Goal: Information Seeking & Learning: Learn about a topic

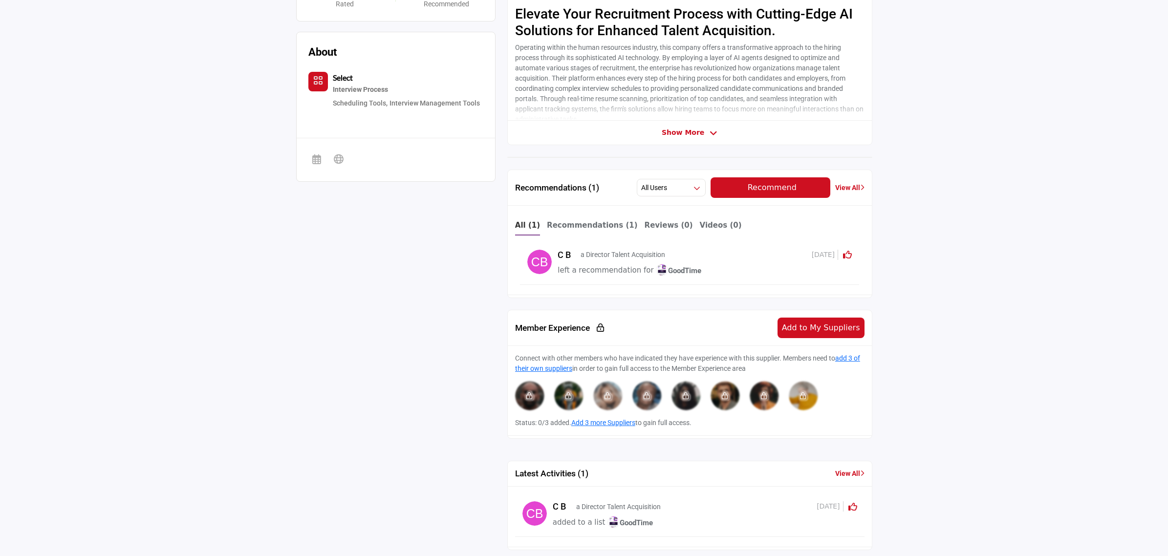
scroll to position [61, 0]
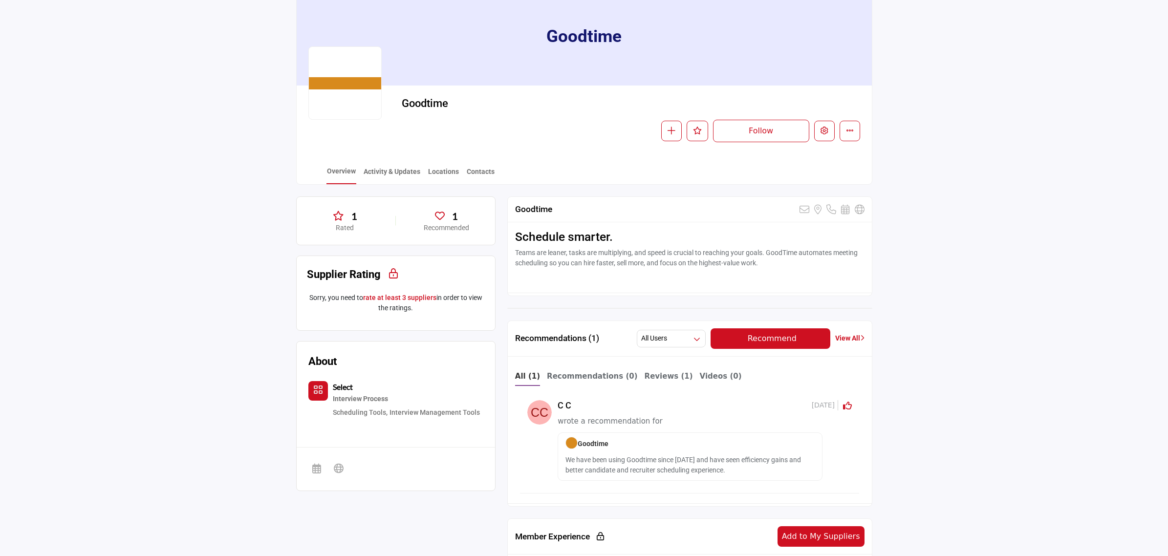
scroll to position [183, 0]
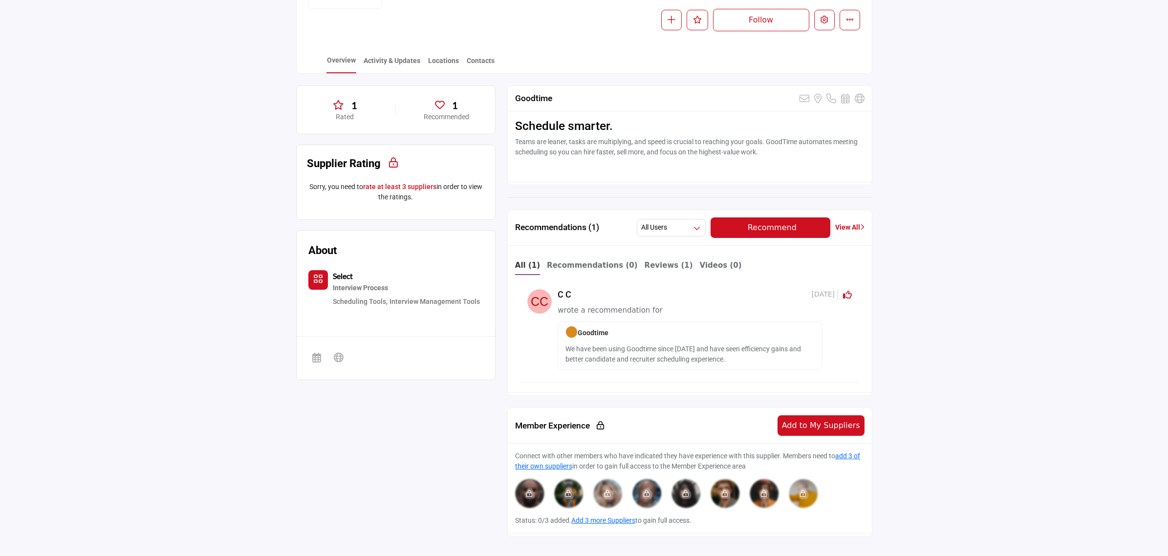
click at [717, 138] on p "Teams are leaner, tasks are multiplying, and speed is crucial to reaching your …" at bounding box center [689, 152] width 349 height 31
click at [647, 179] on div "Schedule smarter. Teams are leaner, tasks are multiplying, and speed is crucial…" at bounding box center [690, 146] width 364 height 70
click at [603, 183] on div "Goodtime Sorry, but this listing is on a subscription plan which does not allow…" at bounding box center [689, 135] width 365 height 99
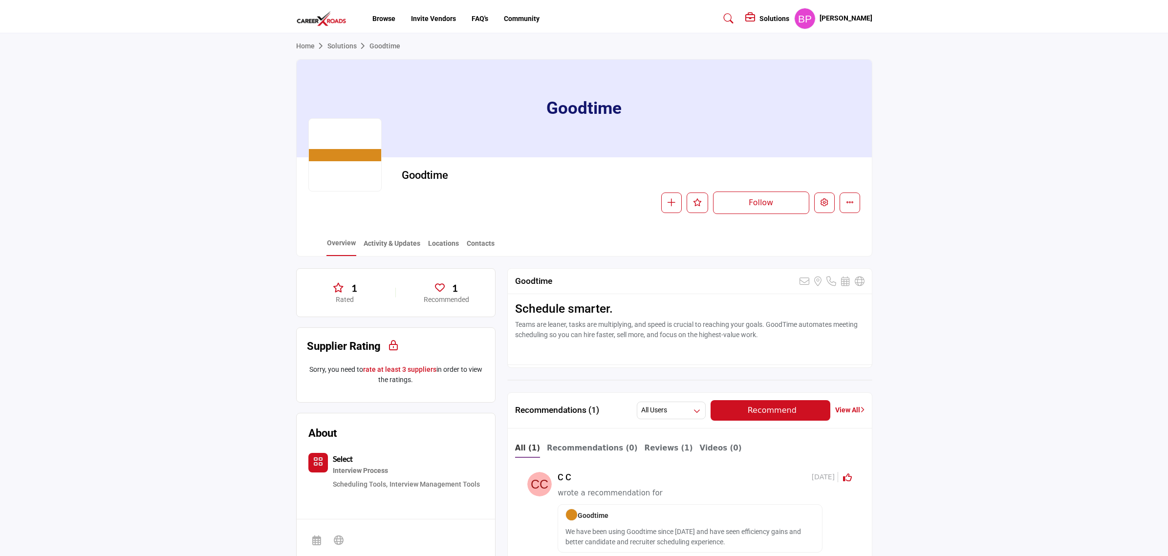
scroll to position [0, 0]
click at [829, 202] on button "Edit company" at bounding box center [824, 203] width 21 height 21
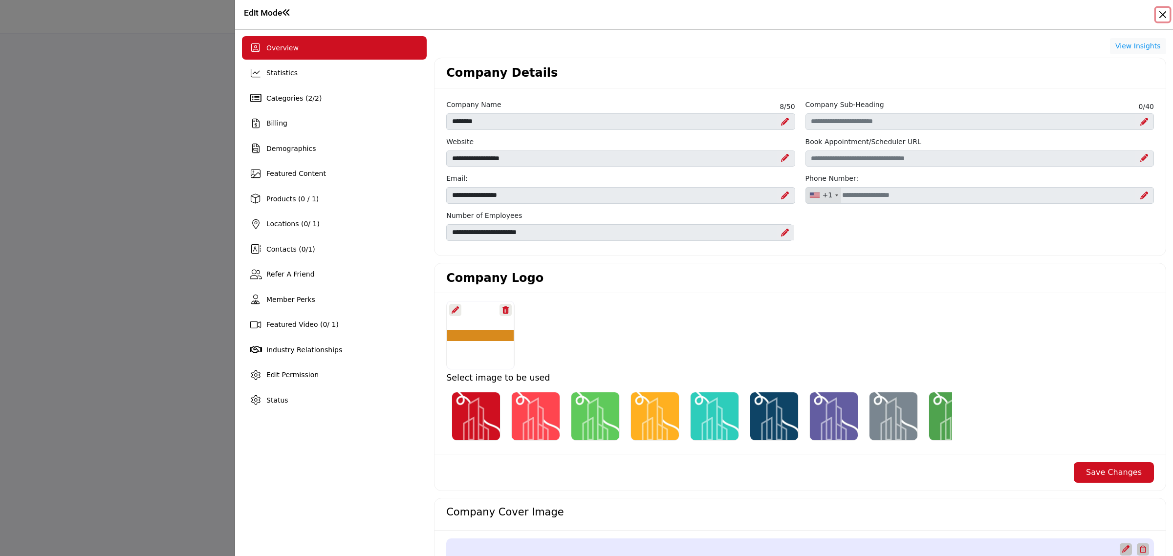
click at [1164, 10] on button "Close" at bounding box center [1163, 15] width 14 height 14
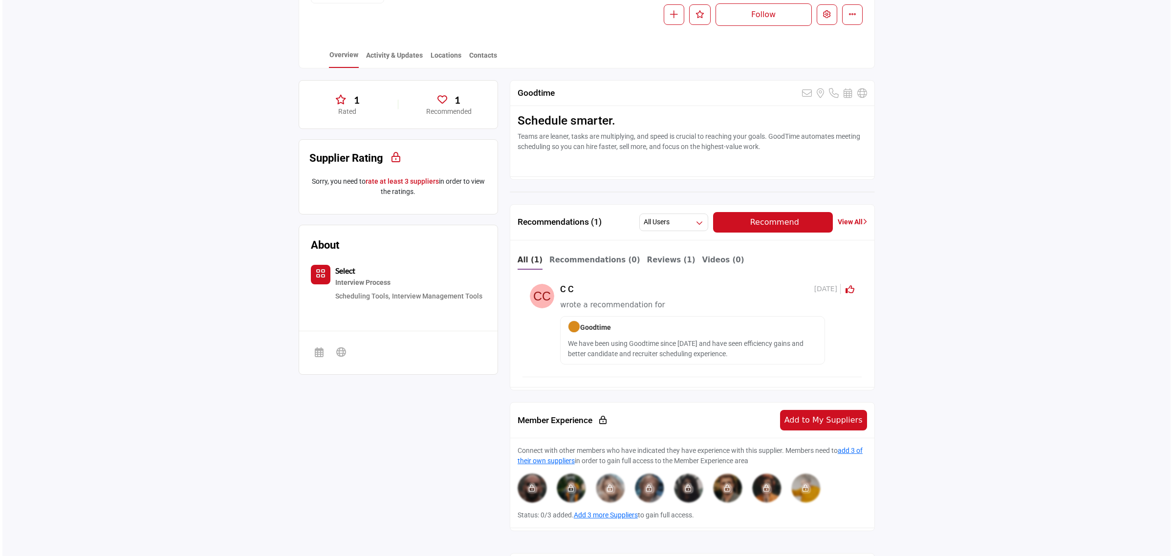
scroll to position [61, 0]
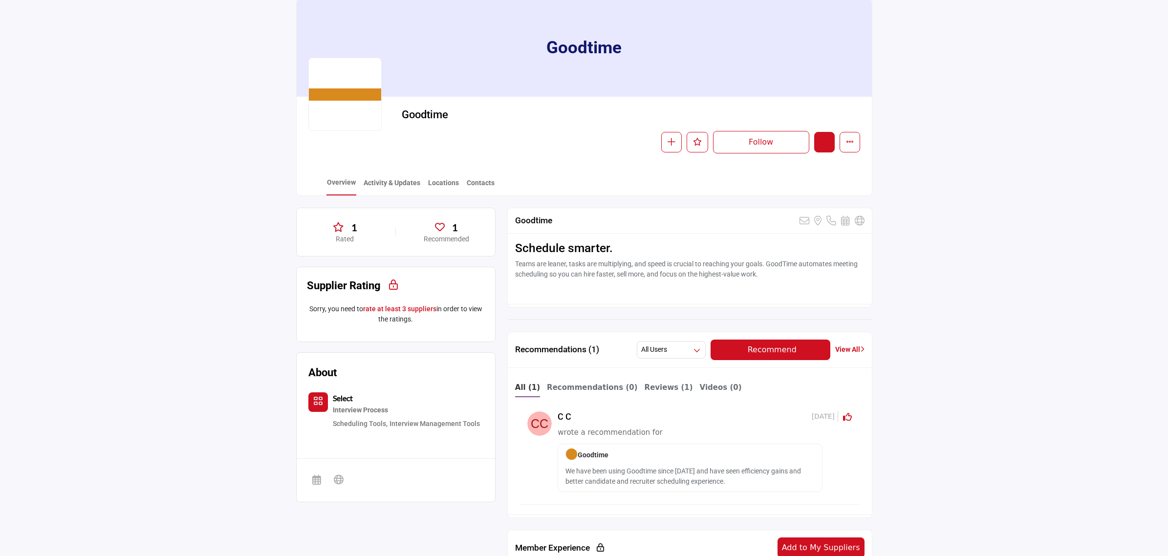
click at [818, 137] on button "Edit company" at bounding box center [824, 142] width 21 height 21
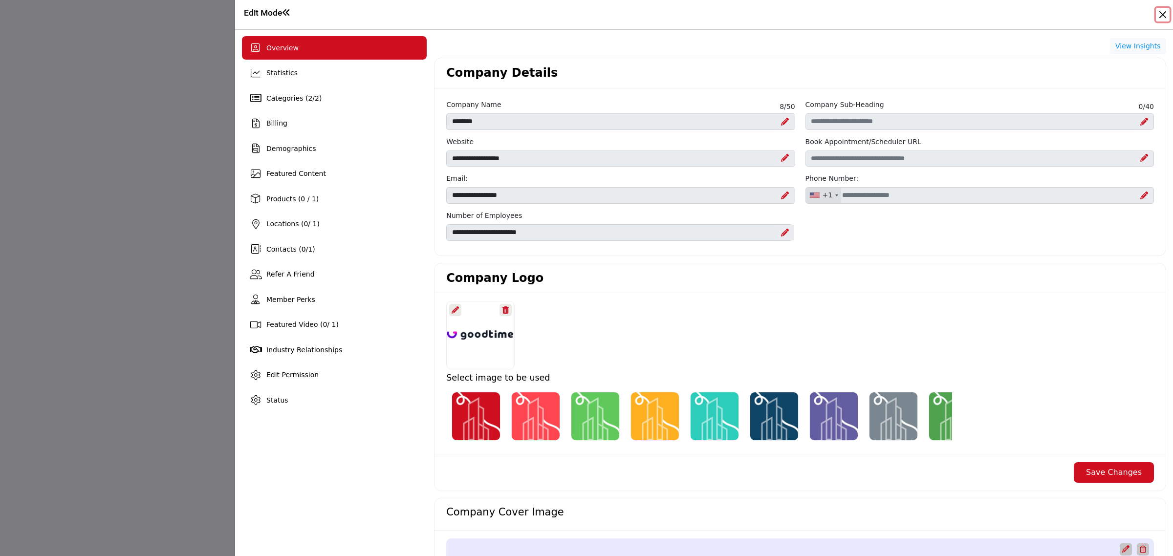
click at [1157, 11] on button "Close" at bounding box center [1163, 15] width 14 height 14
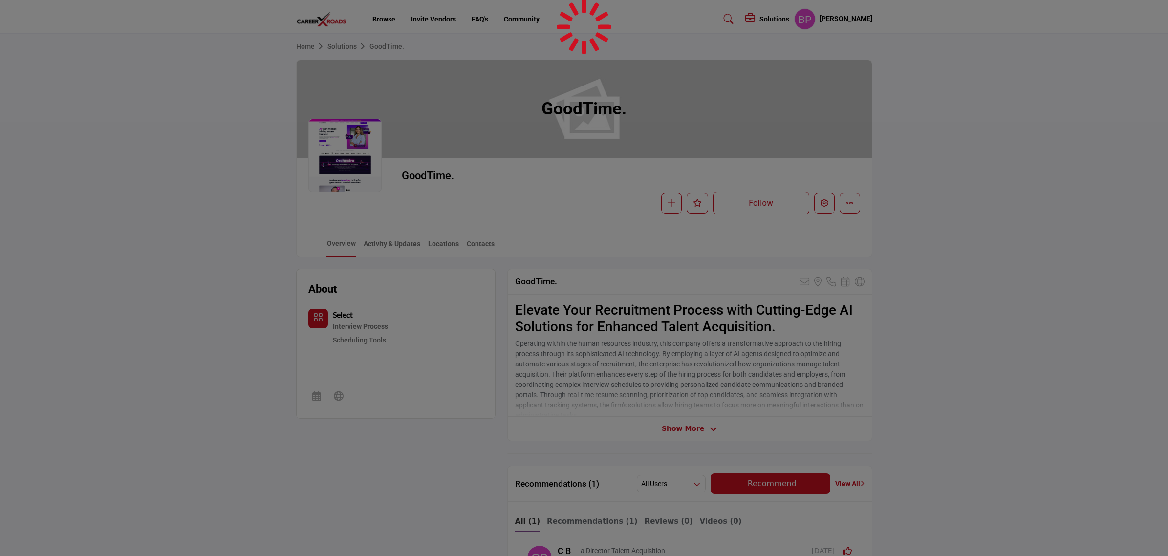
click at [819, 199] on div at bounding box center [584, 278] width 1168 height 556
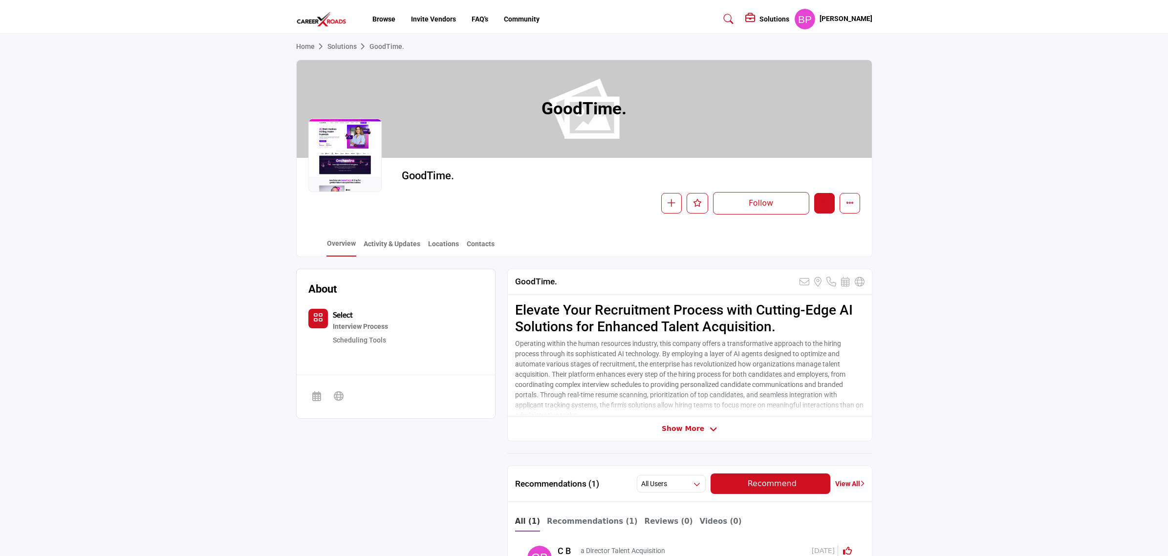
click at [820, 199] on button "Edit company" at bounding box center [824, 203] width 21 height 21
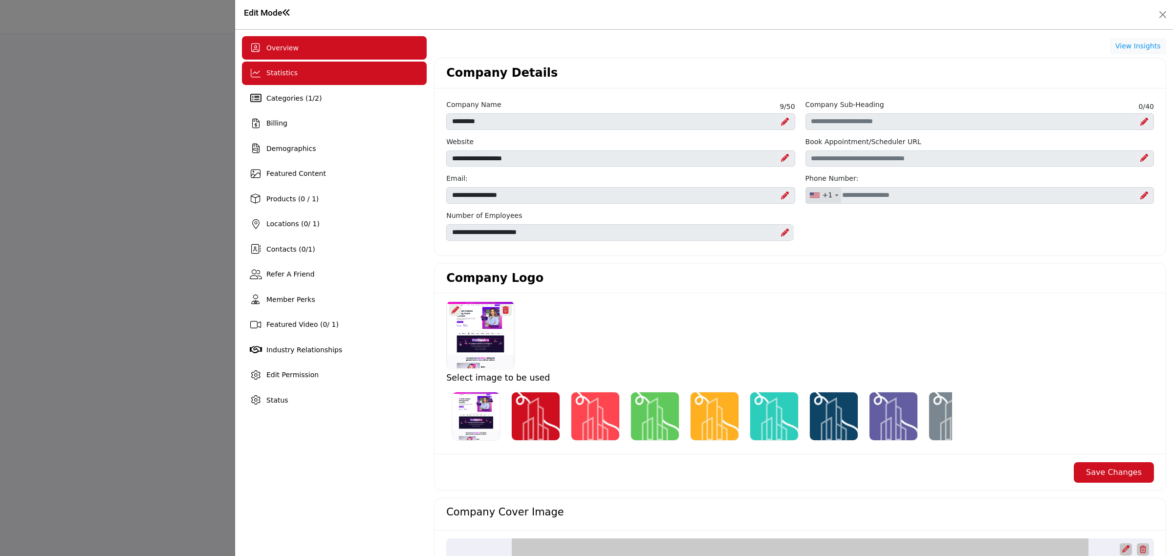
click at [315, 77] on div "Statistics" at bounding box center [334, 73] width 185 height 23
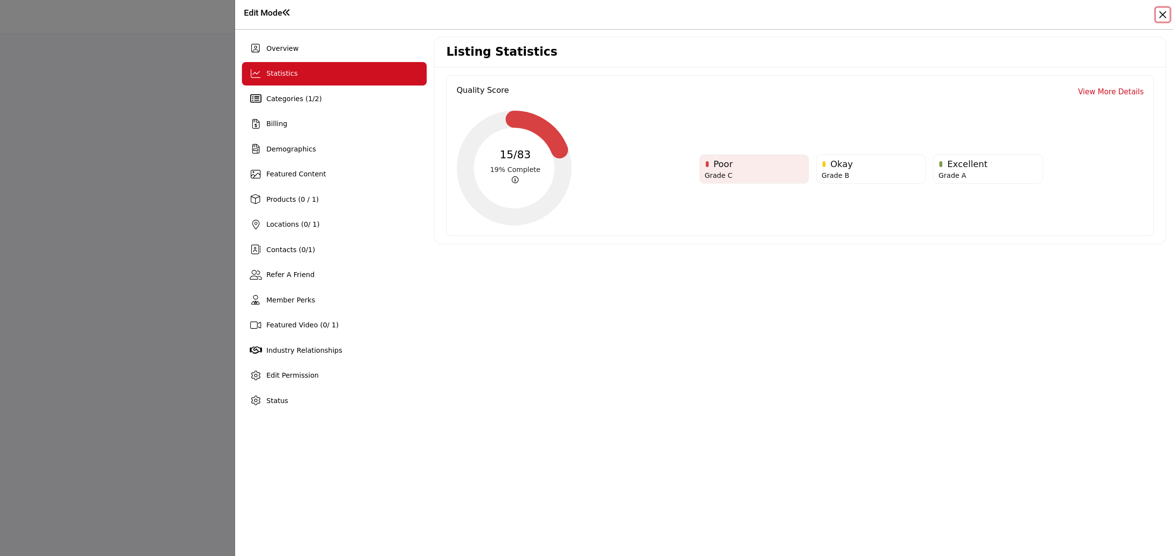
click at [1164, 12] on button "Close" at bounding box center [1163, 15] width 14 height 14
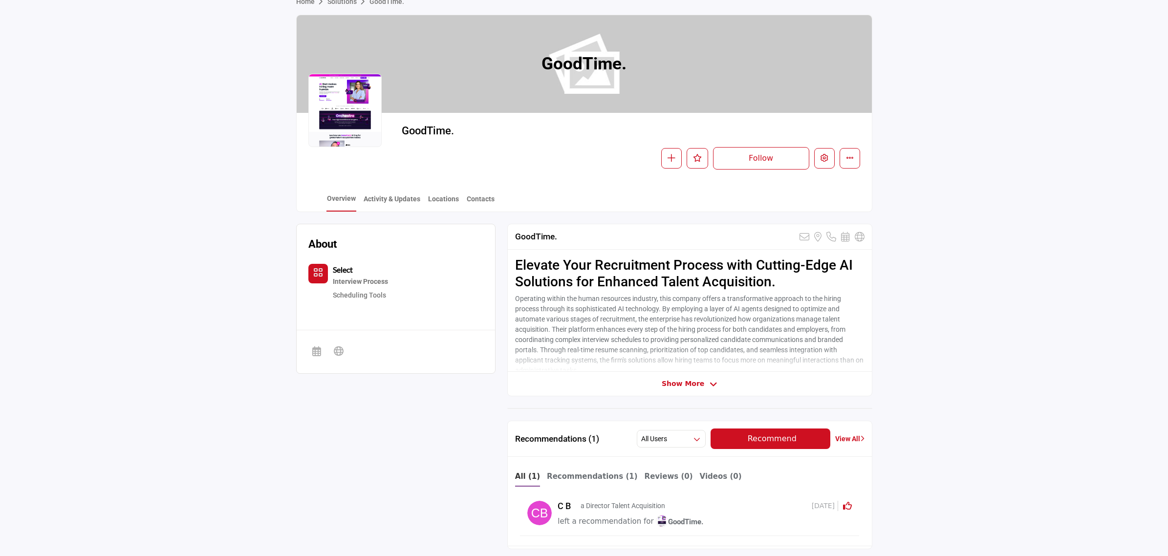
scroll to position [183, 0]
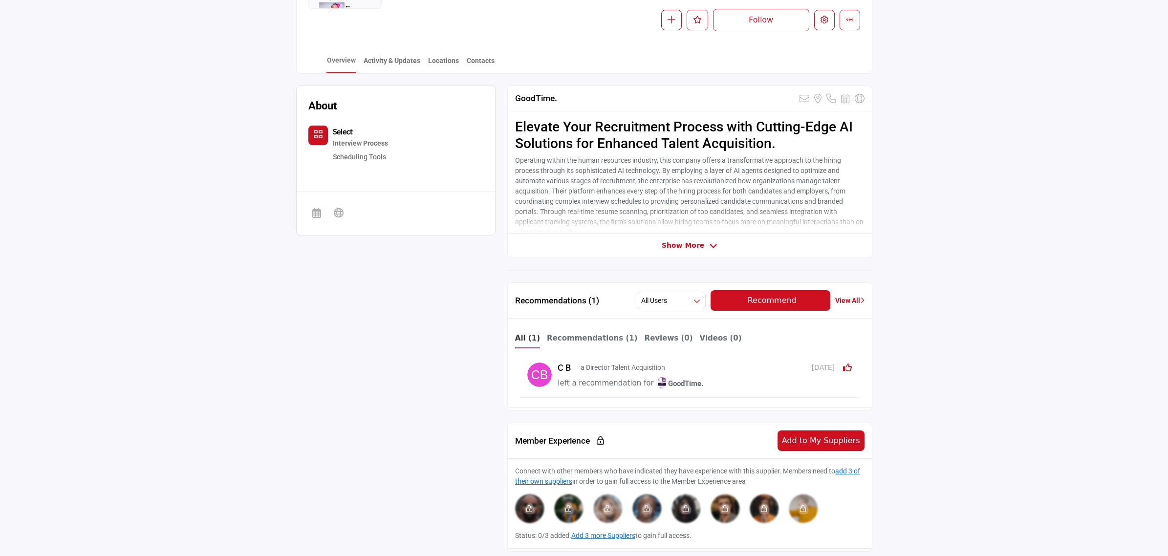
click at [710, 247] on icon at bounding box center [714, 246] width 8 height 9
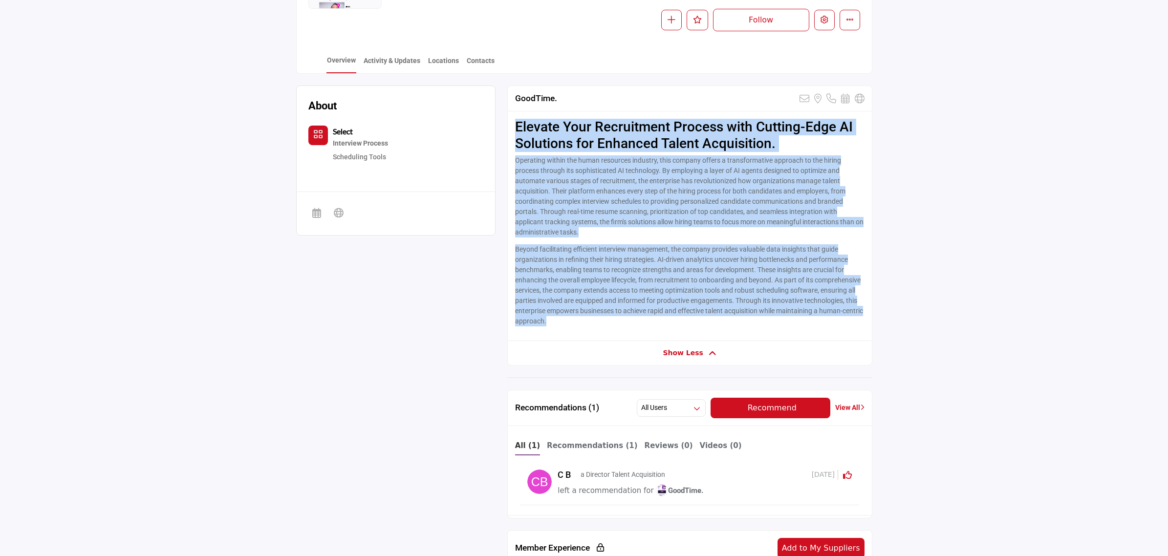
drag, startPoint x: 577, startPoint y: 322, endPoint x: 512, endPoint y: 133, distance: 199.1
click at [512, 133] on div "Elevate Your Recruitment Process with Cutting-Edge AI Solutions for Enhanced Ta…" at bounding box center [690, 225] width 364 height 229
copy div "Elevate Your Recruitment Process with Cutting-Edge AI Solutions for Enhanced Ta…"
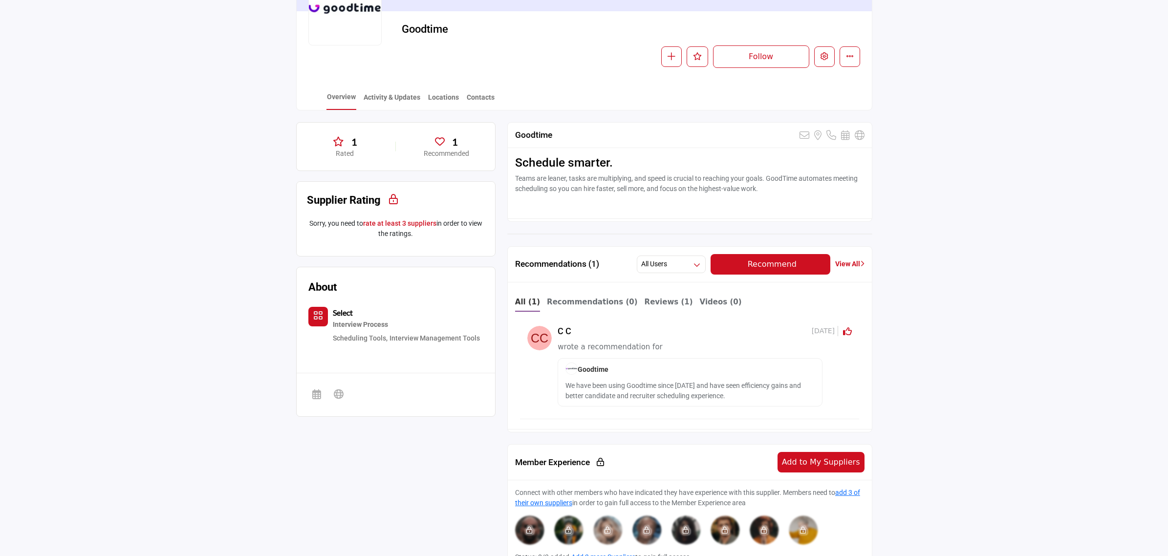
scroll to position [99, 0]
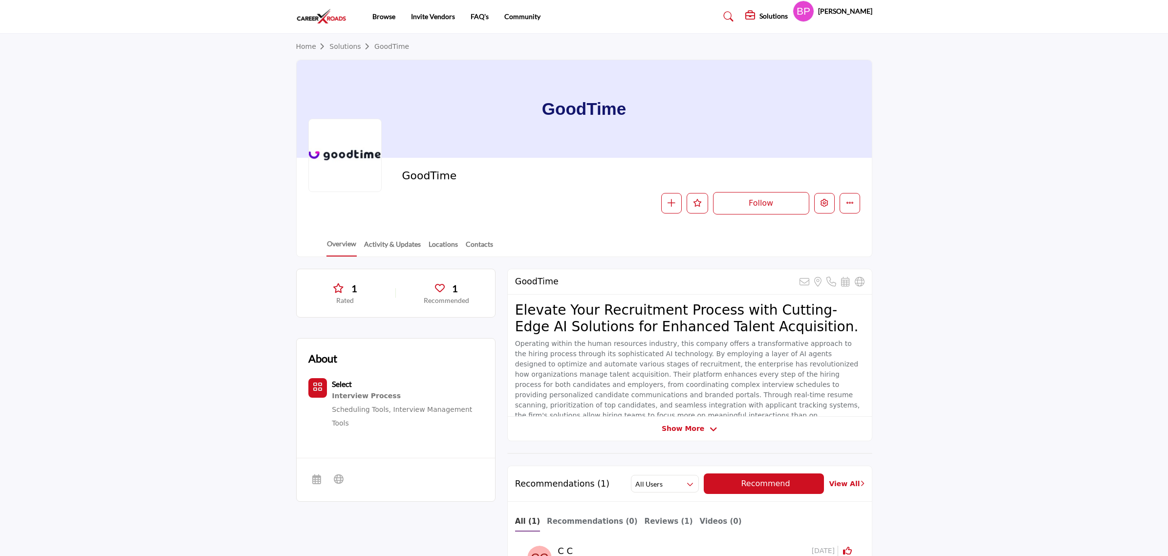
click at [0, 0] on div at bounding box center [0, 0] width 0 height 0
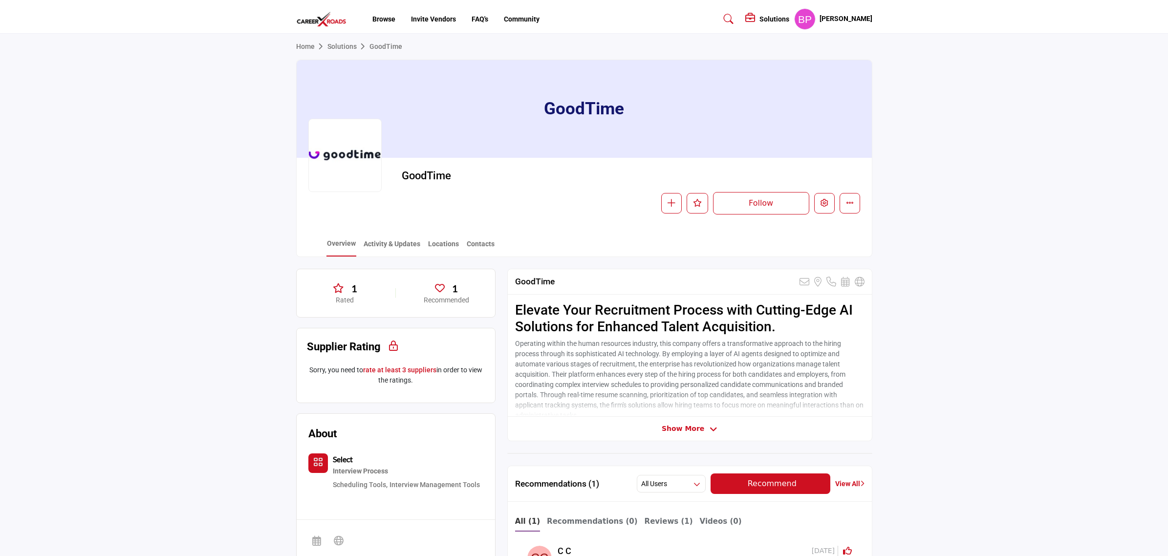
click at [695, 426] on span "Show More" at bounding box center [683, 429] width 43 height 10
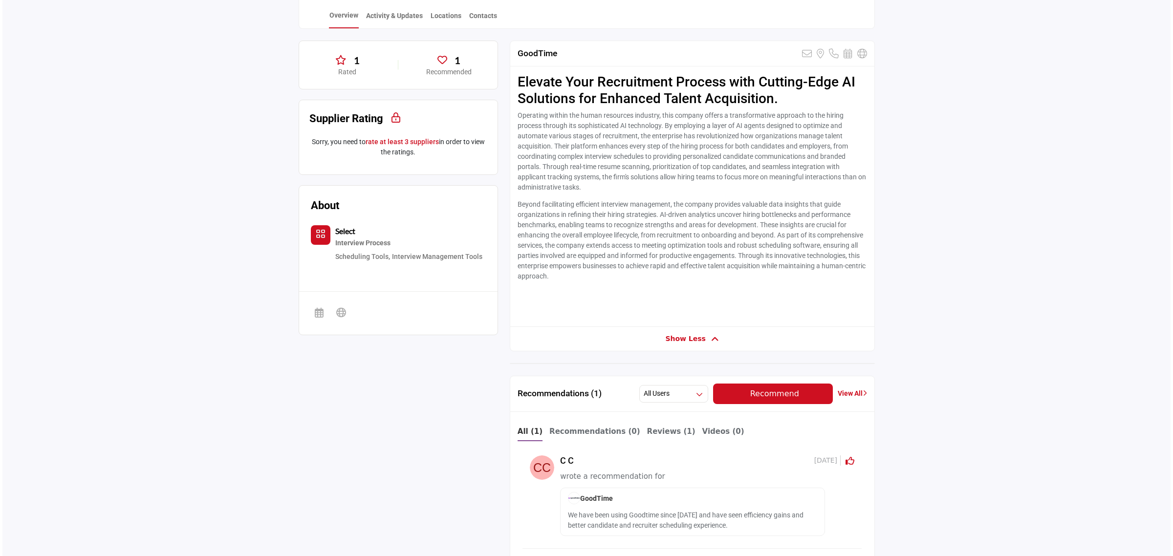
scroll to position [61, 0]
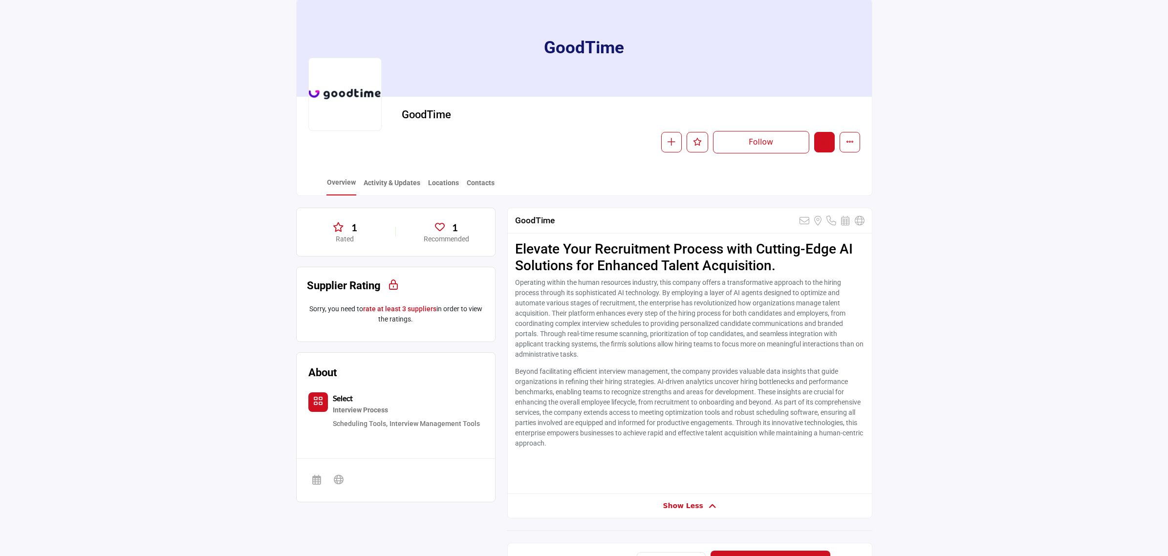
click at [826, 143] on icon "Edit company" at bounding box center [825, 142] width 8 height 8
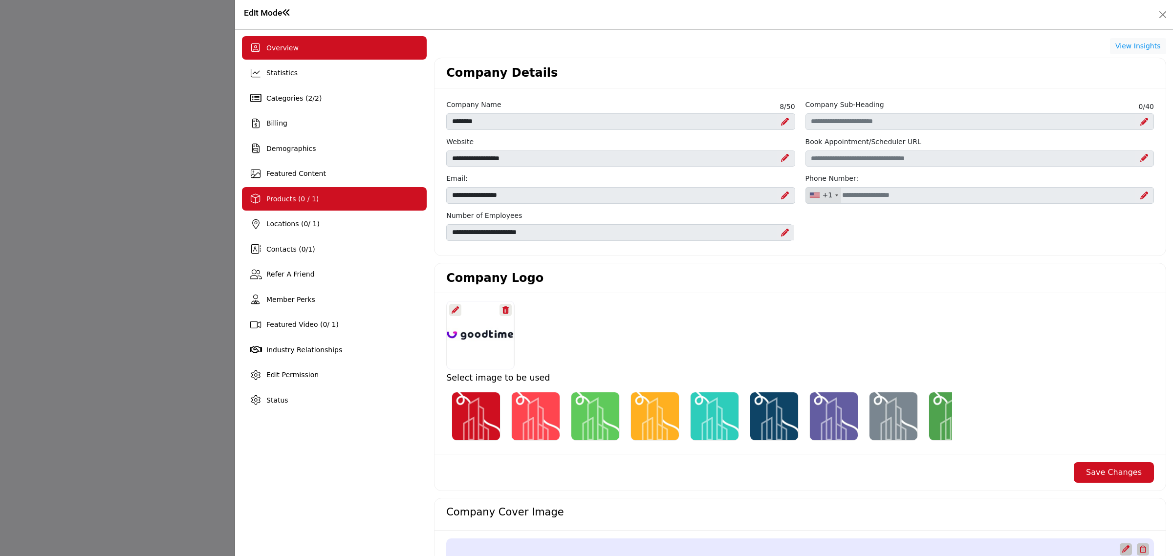
click at [292, 207] on div "Products (0 / 1)" at bounding box center [334, 198] width 185 height 23
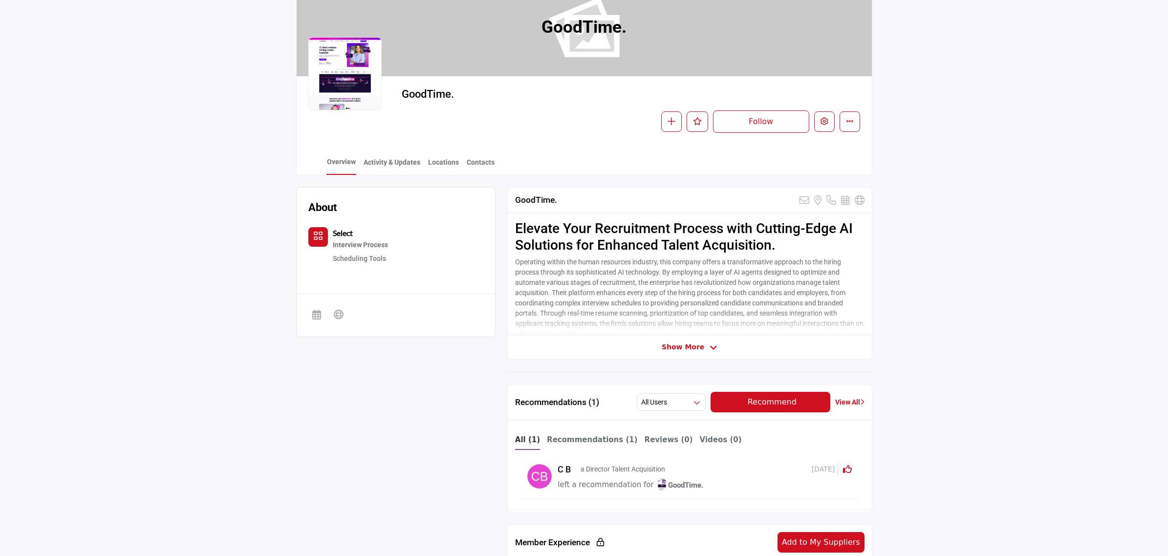
scroll to position [17, 0]
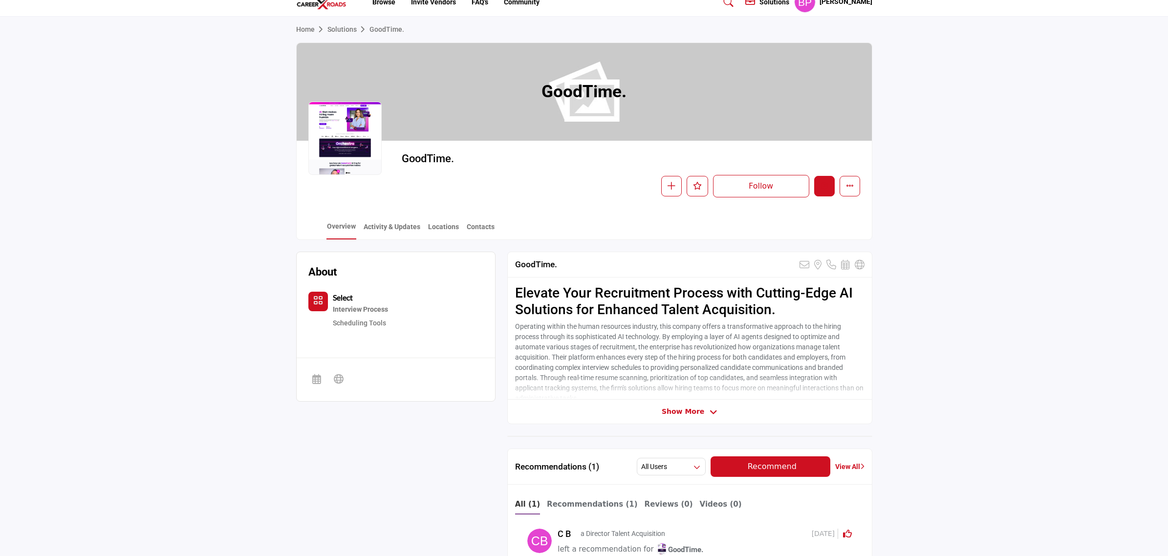
click at [821, 178] on button "Edit company" at bounding box center [824, 186] width 21 height 21
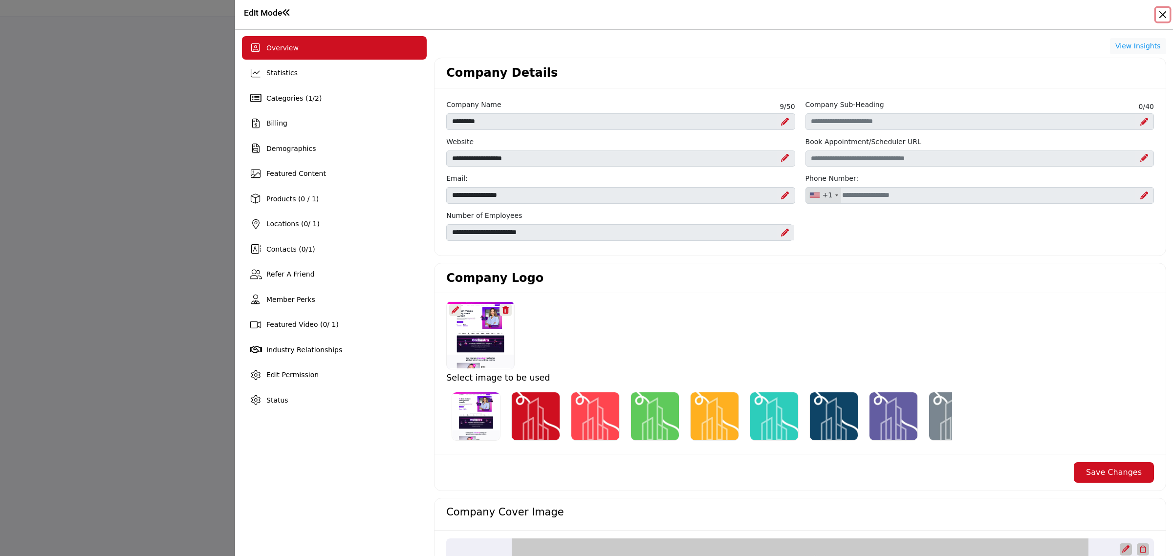
click at [1166, 18] on button "Close" at bounding box center [1163, 15] width 14 height 14
